Goal: Transaction & Acquisition: Download file/media

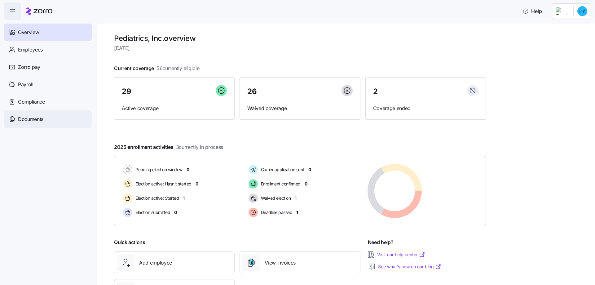
click at [38, 119] on span "Documents" at bounding box center [30, 119] width 25 height 8
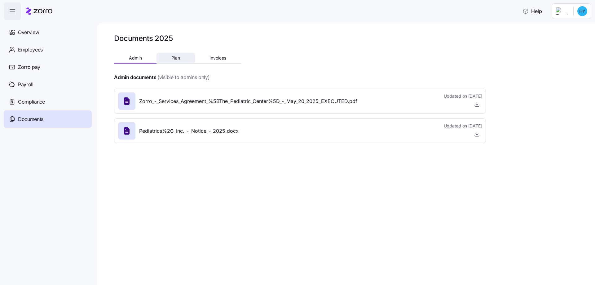
click at [167, 58] on button "Plan" at bounding box center [175, 57] width 38 height 9
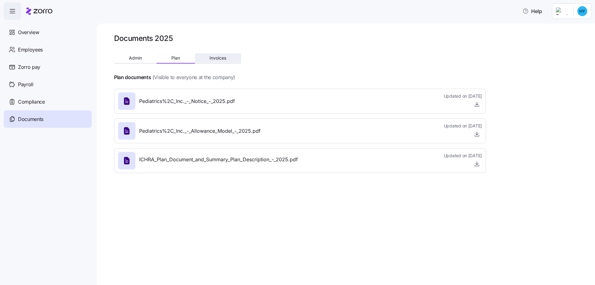
click at [217, 58] on span "Invoices" at bounding box center [217, 58] width 17 height 4
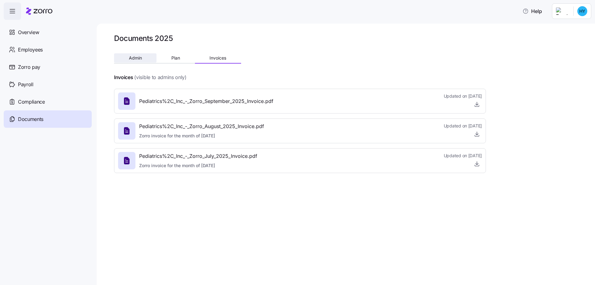
click at [133, 60] on span "Admin" at bounding box center [135, 58] width 13 height 4
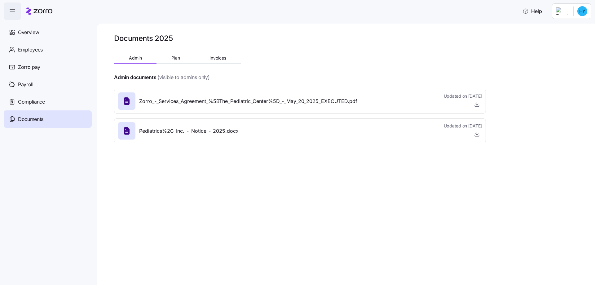
click at [11, 9] on icon "button" at bounding box center [12, 10] width 7 height 7
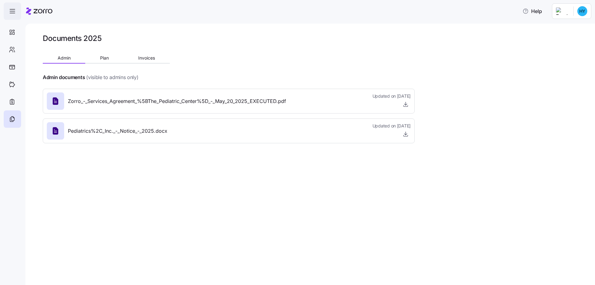
click at [11, 9] on icon "button" at bounding box center [12, 10] width 7 height 7
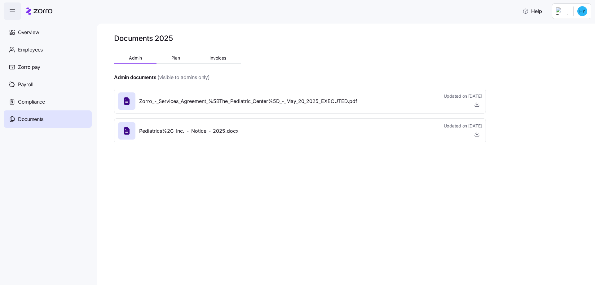
click at [173, 201] on div "Documents 2025 Admin Plan Invoices Admin documents (visible to admins only) Zor…" at bounding box center [346, 154] width 498 height 261
click at [178, 58] on span "Plan" at bounding box center [175, 58] width 9 height 4
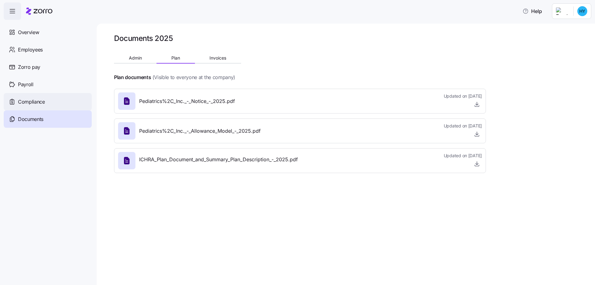
click at [37, 98] on span "Compliance" at bounding box center [31, 102] width 27 height 8
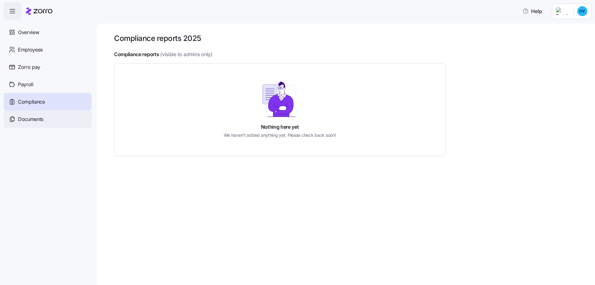
click at [29, 115] on span "Documents" at bounding box center [30, 119] width 25 height 8
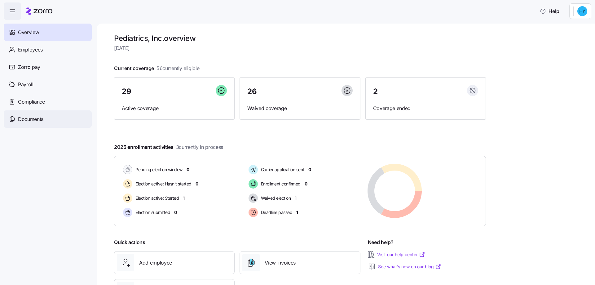
click at [29, 119] on span "Documents" at bounding box center [30, 119] width 25 height 8
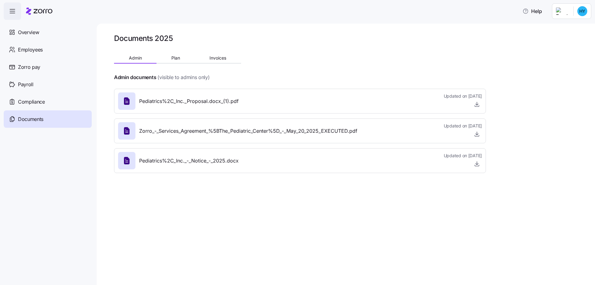
click at [199, 104] on span "Pediatrics%2C_Inc._Proposal.docx_(1).pdf" at bounding box center [188, 101] width 99 height 8
click at [476, 103] on icon "button" at bounding box center [477, 104] width 6 height 6
click at [315, 71] on div at bounding box center [300, 69] width 372 height 10
